Goal: Task Accomplishment & Management: Complete application form

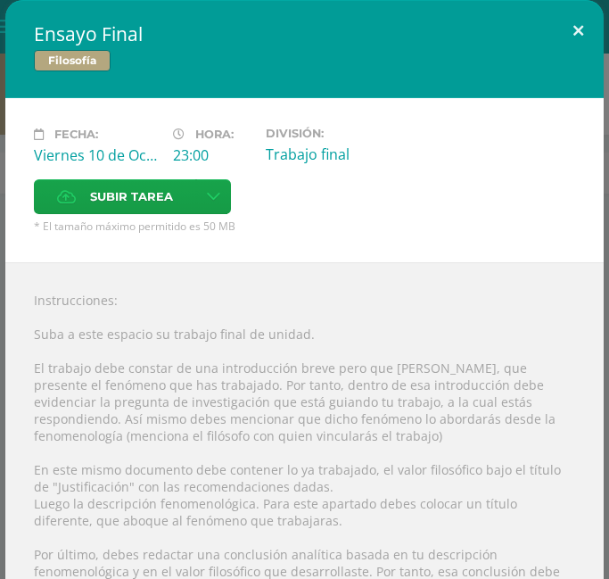
click at [569, 24] on button at bounding box center [578, 30] width 51 height 61
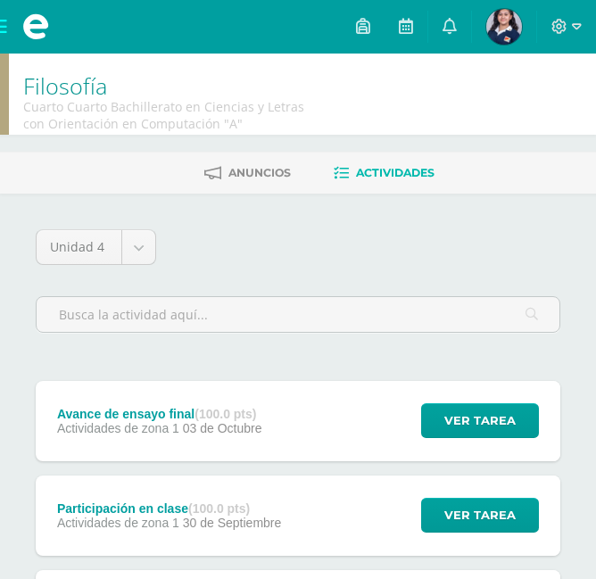
click at [9, 24] on span at bounding box center [35, 27] width 71 height 54
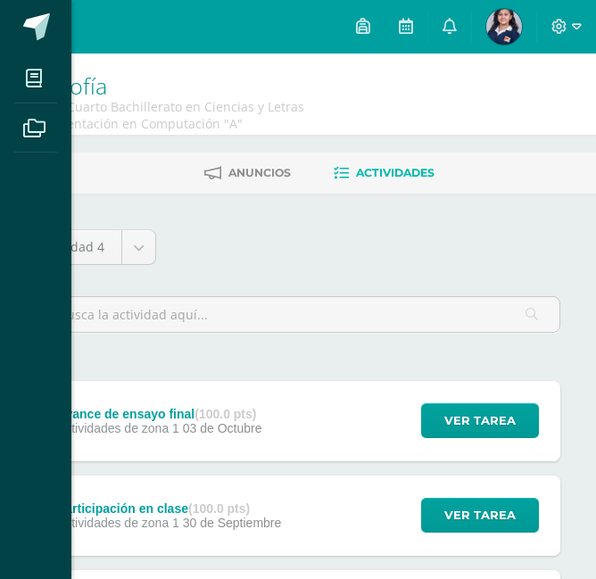
click at [31, 77] on icon at bounding box center [34, 79] width 16 height 18
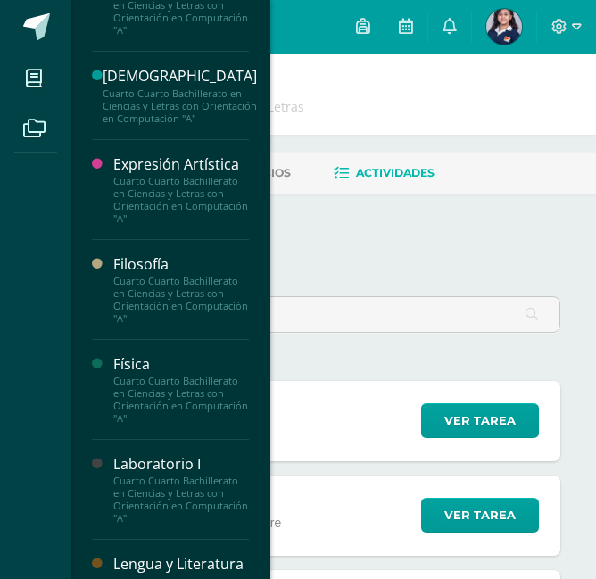
scroll to position [1413, 0]
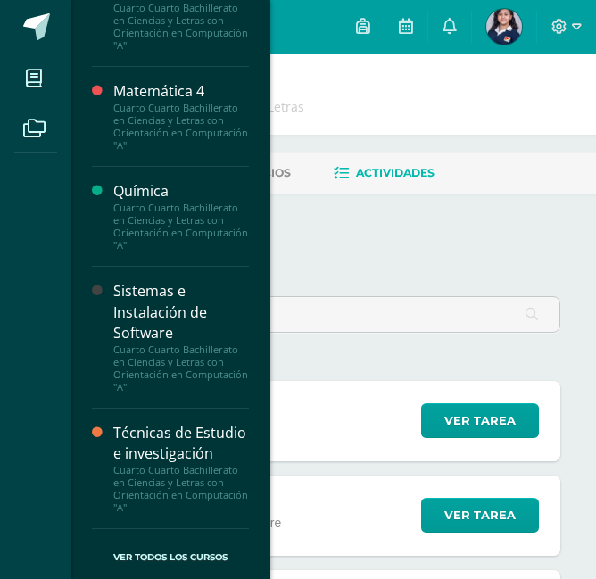
click at [121, 475] on div "Cuarto Cuarto Bachillerato en Ciencias y Letras con Orientación en Computación …" at bounding box center [181, 489] width 136 height 50
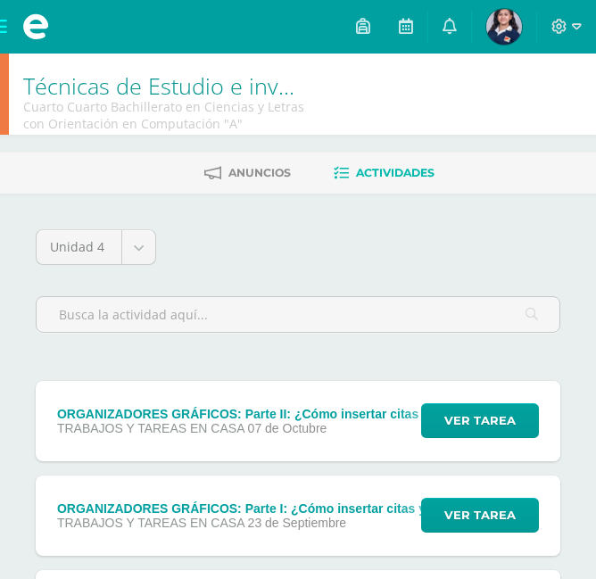
click at [161, 438] on div "ORGANIZADORES GRÁFICOS: Parte II: ¿Cómo insertar citas y referencias en Word, u…" at bounding box center [411, 421] width 751 height 80
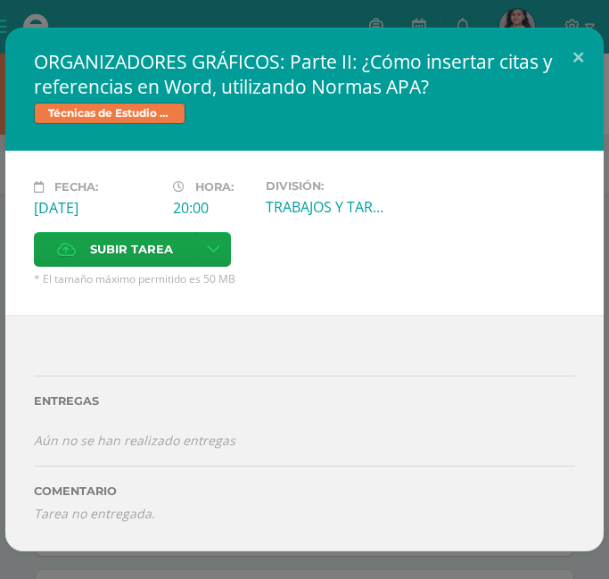
click at [166, 266] on span "Subir tarea" at bounding box center [131, 249] width 83 height 33
click at [0, 0] on input "Subir tarea" at bounding box center [0, 0] width 0 height 0
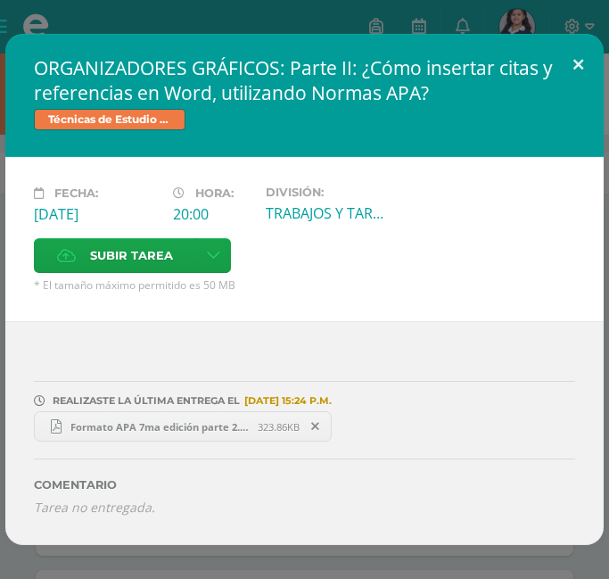
click at [575, 84] on button at bounding box center [578, 64] width 51 height 61
